Goal: Task Accomplishment & Management: Complete application form

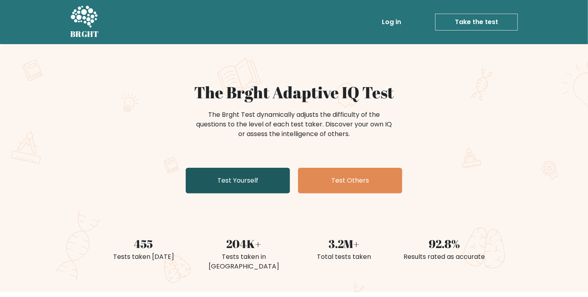
click at [278, 183] on link "Test Yourself" at bounding box center [238, 181] width 104 height 26
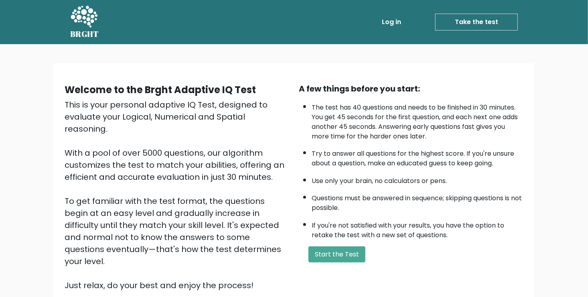
click at [330, 254] on button "Start the Test" at bounding box center [336, 254] width 57 height 16
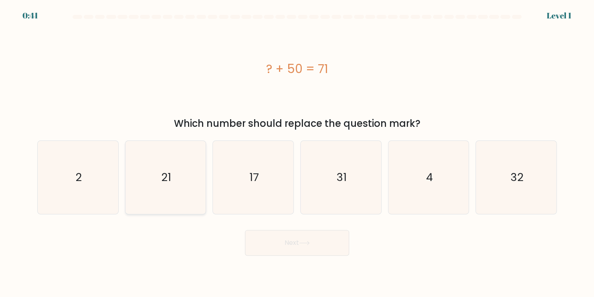
click at [169, 176] on text "21" at bounding box center [166, 177] width 10 height 16
click at [297, 152] on input "b. 21" at bounding box center [297, 150] width 0 height 4
radio input "true"
click at [328, 241] on button "Next" at bounding box center [297, 243] width 104 height 26
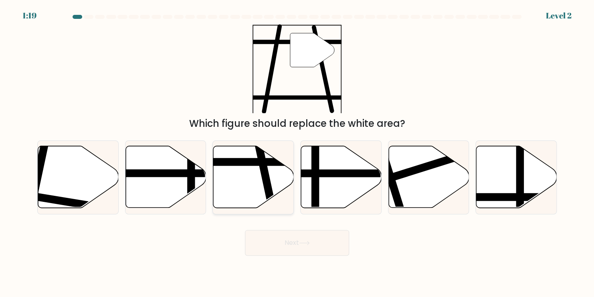
click at [259, 180] on icon at bounding box center [253, 177] width 81 height 62
click at [297, 152] on input "c." at bounding box center [297, 150] width 0 height 4
radio input "true"
click at [283, 236] on button "Next" at bounding box center [297, 243] width 104 height 26
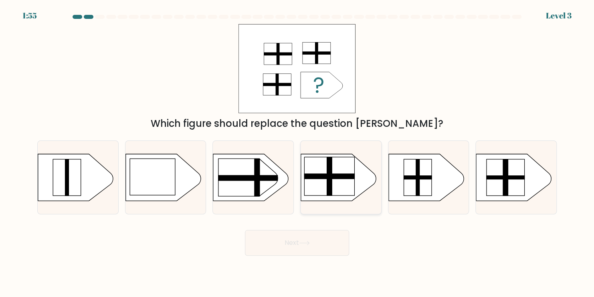
click at [325, 178] on rect at bounding box center [329, 176] width 51 height 6
click at [298, 152] on input "d." at bounding box center [297, 150] width 0 height 4
radio input "true"
click at [311, 236] on button "Next" at bounding box center [297, 243] width 104 height 26
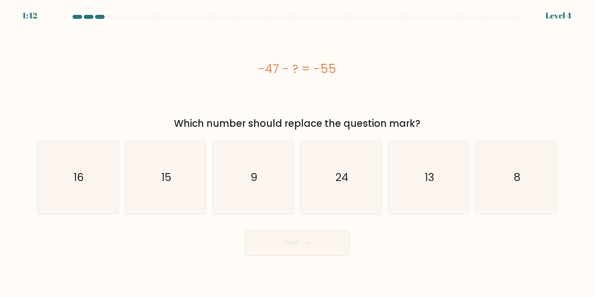
click at [229, 79] on div "-47 - ? = -55" at bounding box center [297, 68] width 520 height 89
click at [487, 192] on icon "8" at bounding box center [516, 177] width 73 height 73
click at [298, 152] on input "f. 8" at bounding box center [297, 150] width 0 height 4
radio input "true"
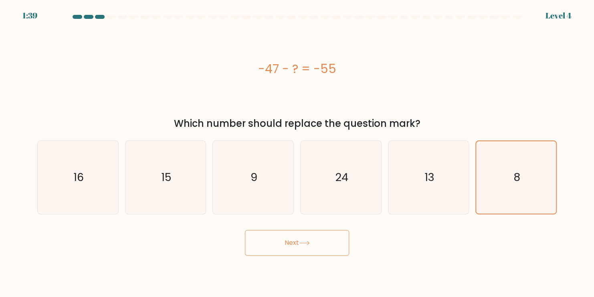
click at [345, 234] on button "Next" at bounding box center [297, 243] width 104 height 26
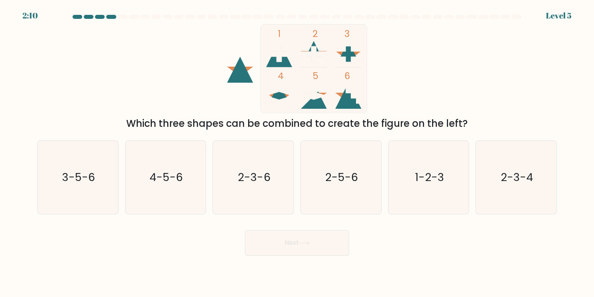
click at [333, 59] on rect at bounding box center [314, 68] width 106 height 89
click at [431, 176] on text "1-2-3" at bounding box center [429, 177] width 29 height 16
click at [298, 152] on input "e. 1-2-3" at bounding box center [297, 150] width 0 height 4
radio input "true"
click at [322, 237] on button "Next" at bounding box center [297, 243] width 104 height 26
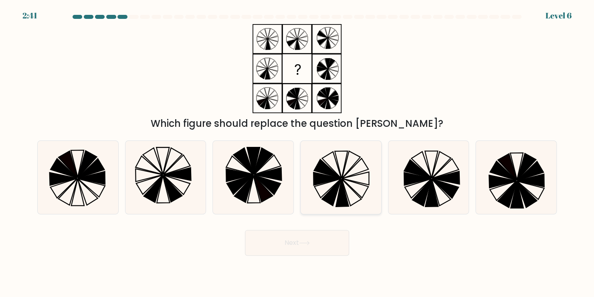
click at [353, 188] on icon at bounding box center [340, 177] width 73 height 73
click at [298, 152] on input "d." at bounding box center [297, 150] width 0 height 4
radio input "true"
click at [334, 237] on button "Next" at bounding box center [297, 243] width 104 height 26
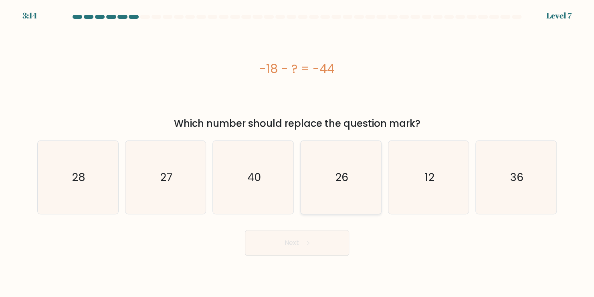
click at [361, 185] on icon "26" at bounding box center [340, 177] width 73 height 73
click at [298, 152] on input "d. 26" at bounding box center [297, 150] width 0 height 4
radio input "true"
click at [324, 242] on button "Next" at bounding box center [297, 243] width 104 height 26
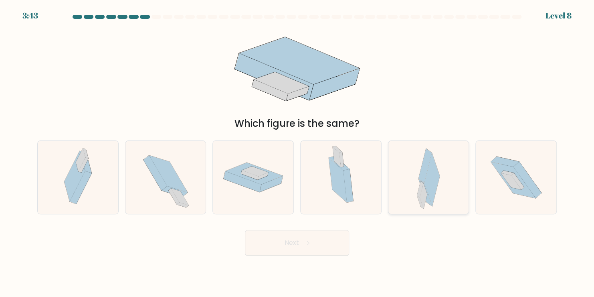
click at [441, 184] on div at bounding box center [428, 177] width 81 height 74
click at [298, 152] on input "e." at bounding box center [297, 150] width 0 height 4
radio input "true"
click at [324, 242] on button "Next" at bounding box center [297, 243] width 104 height 26
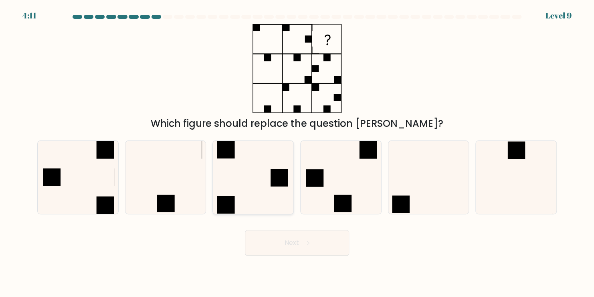
click at [271, 192] on icon at bounding box center [253, 177] width 73 height 73
click at [297, 152] on input "c." at bounding box center [297, 150] width 0 height 4
radio input "true"
click at [286, 239] on button "Next" at bounding box center [297, 243] width 104 height 26
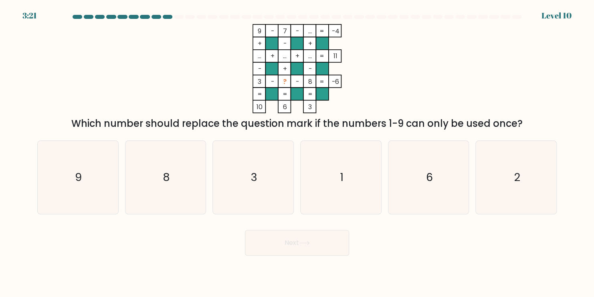
drag, startPoint x: 493, startPoint y: 296, endPoint x: 296, endPoint y: 109, distance: 272.0
click at [296, 109] on icon "9 - 7 - ... -4 + - + ... + ... + ... 11 - + - 3 - ? - 8 = -6 = = = = 10 6 3 =" at bounding box center [297, 68] width 241 height 89
click at [354, 178] on icon "1" at bounding box center [340, 177] width 73 height 73
click at [298, 152] on input "d. 1" at bounding box center [297, 150] width 0 height 4
radio input "true"
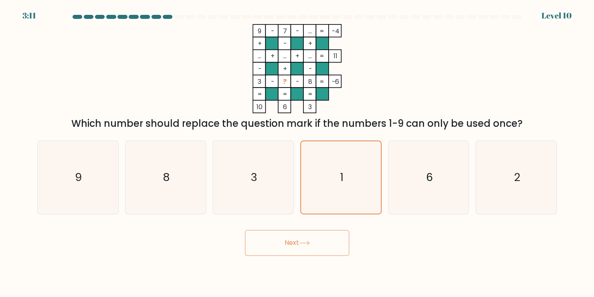
click at [342, 244] on button "Next" at bounding box center [297, 243] width 104 height 26
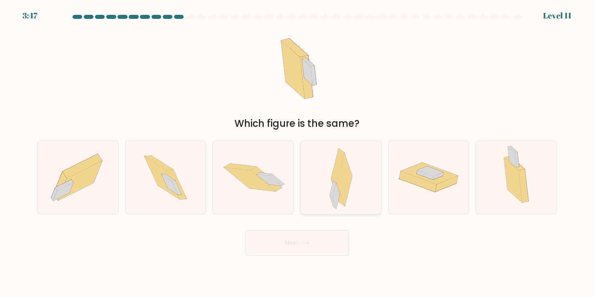
click at [356, 189] on div at bounding box center [340, 177] width 81 height 74
click at [298, 152] on input "d." at bounding box center [297, 150] width 0 height 4
radio input "true"
click at [297, 245] on button "Next" at bounding box center [297, 243] width 104 height 26
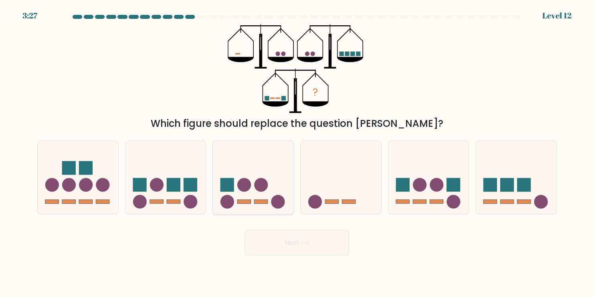
click at [251, 206] on icon at bounding box center [253, 177] width 81 height 67
click at [297, 152] on input "c." at bounding box center [297, 150] width 0 height 4
radio input "true"
click at [287, 247] on button "Next" at bounding box center [297, 243] width 104 height 26
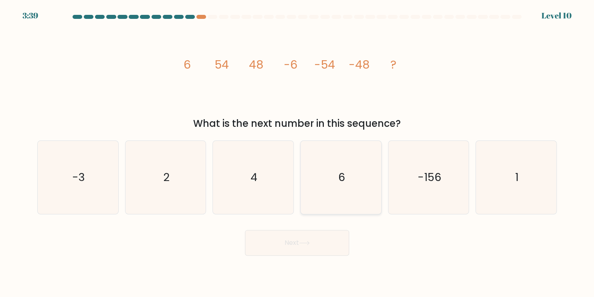
click at [330, 191] on icon "6" at bounding box center [340, 177] width 73 height 73
click at [298, 152] on input "d. 6" at bounding box center [297, 150] width 0 height 4
radio input "true"
click at [319, 259] on body "3:38 Level 10" at bounding box center [297, 148] width 594 height 297
click at [322, 247] on button "Next" at bounding box center [297, 243] width 104 height 26
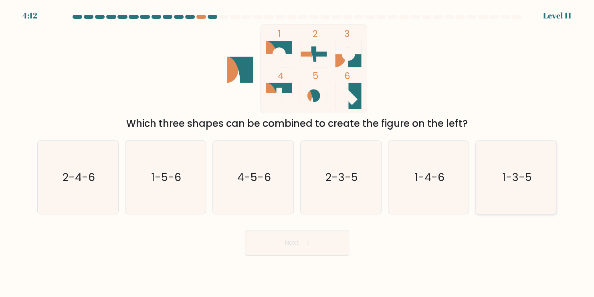
click at [533, 190] on icon "1-3-5" at bounding box center [516, 177] width 73 height 73
click at [298, 152] on input "f. 1-3-5" at bounding box center [297, 150] width 0 height 4
radio input "true"
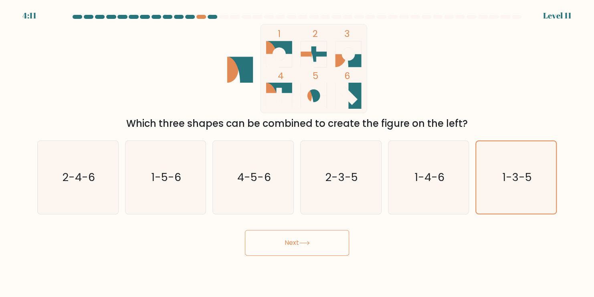
click at [303, 247] on button "Next" at bounding box center [297, 243] width 104 height 26
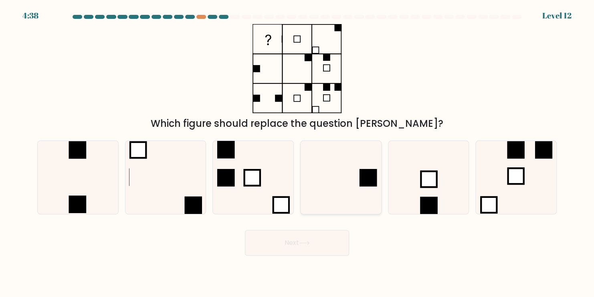
click at [366, 177] on rect at bounding box center [369, 178] width 18 height 18
click at [298, 152] on input "d." at bounding box center [297, 150] width 0 height 4
radio input "true"
click at [315, 247] on button "Next" at bounding box center [297, 243] width 104 height 26
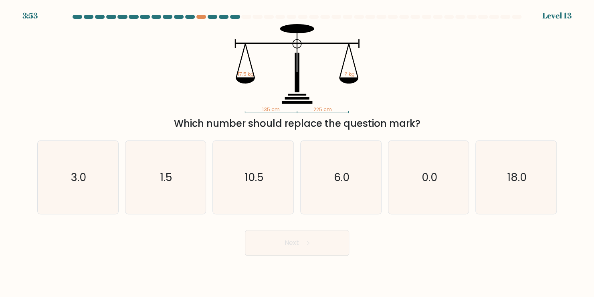
click at [316, 271] on body "3:53 Level 13" at bounding box center [297, 148] width 594 height 297
click at [258, 186] on icon "10.5" at bounding box center [253, 177] width 73 height 73
click at [297, 152] on input "c. 10.5" at bounding box center [297, 150] width 0 height 4
radio input "true"
click at [288, 239] on button "Next" at bounding box center [297, 243] width 104 height 26
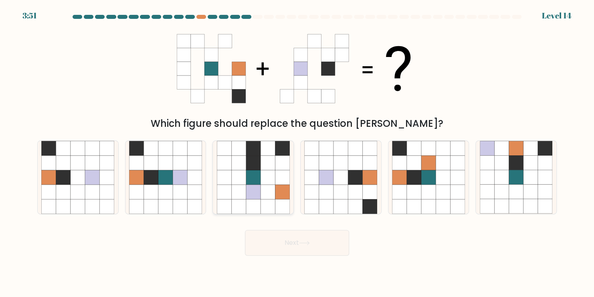
click at [267, 188] on icon at bounding box center [268, 191] width 14 height 14
click at [297, 152] on input "c." at bounding box center [297, 150] width 0 height 4
radio input "true"
click at [172, 188] on icon at bounding box center [165, 191] width 14 height 14
click at [297, 152] on input "b." at bounding box center [297, 150] width 0 height 4
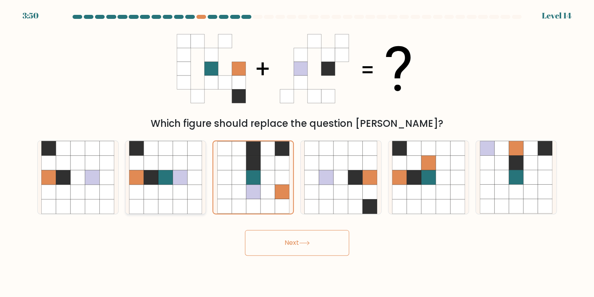
radio input "true"
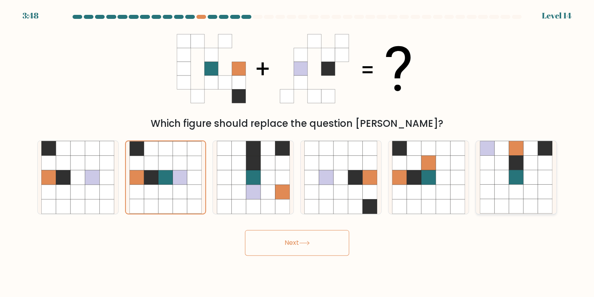
click at [537, 188] on icon at bounding box center [531, 191] width 14 height 14
click at [298, 152] on input "f." at bounding box center [297, 150] width 0 height 4
radio input "true"
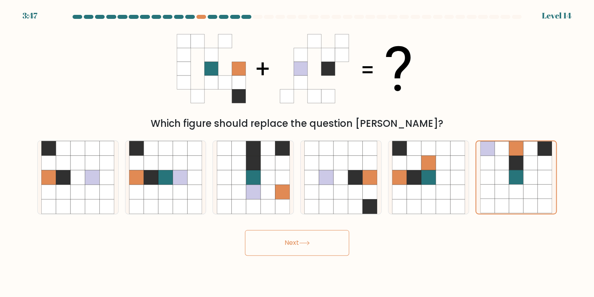
click at [316, 241] on button "Next" at bounding box center [297, 243] width 104 height 26
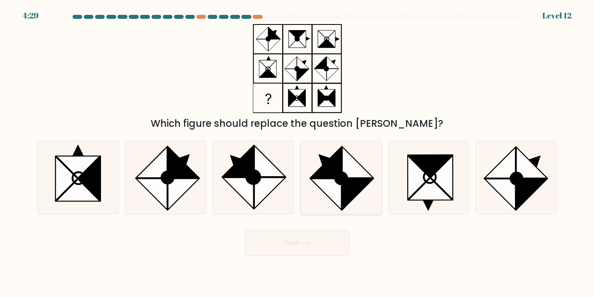
click at [353, 191] on icon at bounding box center [357, 193] width 31 height 31
click at [298, 152] on input "d." at bounding box center [297, 150] width 0 height 4
radio input "true"
click at [329, 251] on button "Next" at bounding box center [297, 243] width 104 height 26
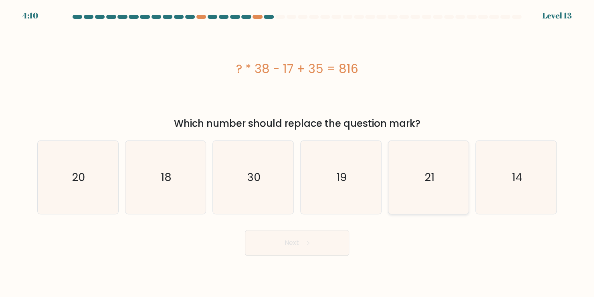
click at [445, 199] on icon "21" at bounding box center [428, 177] width 73 height 73
click at [298, 152] on input "e. 21" at bounding box center [297, 150] width 0 height 4
radio input "true"
click at [316, 247] on button "Next" at bounding box center [297, 243] width 104 height 26
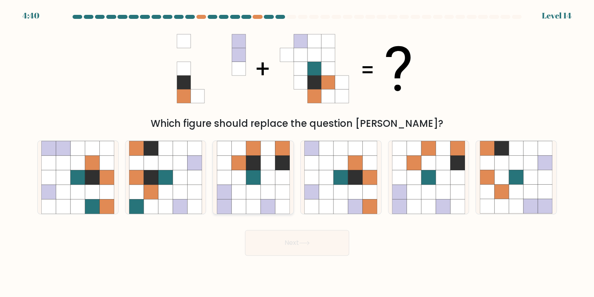
click at [263, 192] on icon at bounding box center [268, 191] width 14 height 14
click at [297, 152] on input "c." at bounding box center [297, 150] width 0 height 4
radio input "true"
click at [263, 192] on icon at bounding box center [268, 191] width 14 height 14
click at [297, 152] on input "c." at bounding box center [297, 150] width 0 height 4
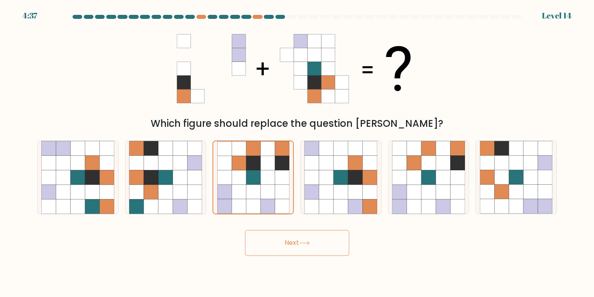
click at [263, 249] on button "Next" at bounding box center [297, 243] width 104 height 26
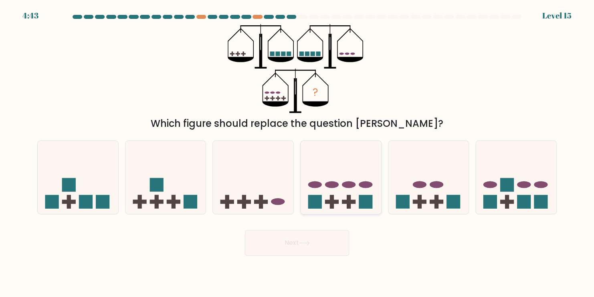
click at [322, 208] on icon at bounding box center [341, 177] width 81 height 67
click at [298, 152] on input "d." at bounding box center [297, 150] width 0 height 4
radio input "true"
click at [313, 241] on button "Next" at bounding box center [297, 243] width 104 height 26
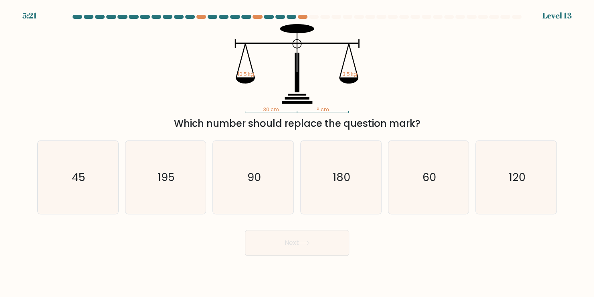
click at [340, 139] on div "a. 45 b. 195" at bounding box center [297, 174] width 526 height 80
click at [345, 156] on icon "180" at bounding box center [340, 177] width 73 height 73
click at [298, 152] on input "d. 180" at bounding box center [297, 150] width 0 height 4
radio input "true"
click at [334, 235] on button "Next" at bounding box center [297, 243] width 104 height 26
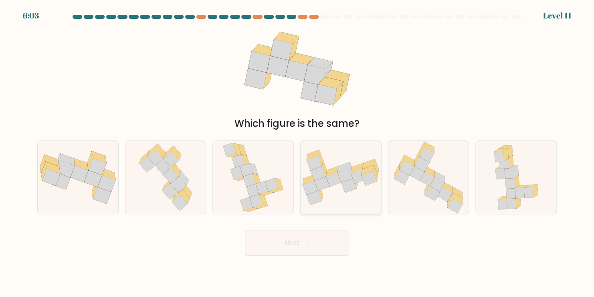
click at [347, 194] on icon at bounding box center [341, 178] width 81 height 56
click at [298, 152] on input "d." at bounding box center [297, 150] width 0 height 4
radio input "true"
click at [333, 245] on button "Next" at bounding box center [297, 243] width 104 height 26
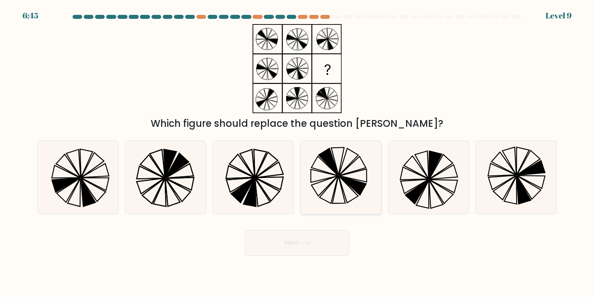
click at [334, 190] on icon at bounding box center [329, 189] width 18 height 27
click at [298, 152] on input "d." at bounding box center [297, 150] width 0 height 4
radio input "true"
click at [326, 231] on button "Next" at bounding box center [297, 243] width 104 height 26
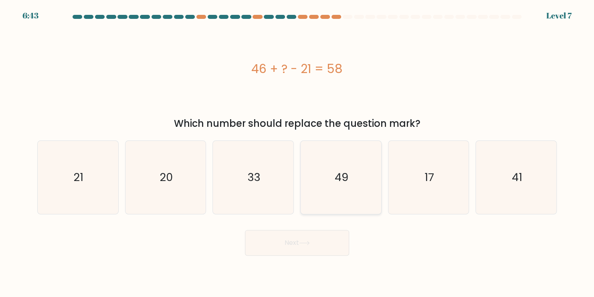
click at [377, 176] on icon "49" at bounding box center [340, 177] width 73 height 73
click at [298, 152] on input "d. 49" at bounding box center [297, 150] width 0 height 4
radio input "true"
click at [346, 230] on button "Next" at bounding box center [297, 243] width 104 height 26
